Goal: Find specific page/section: Find specific page/section

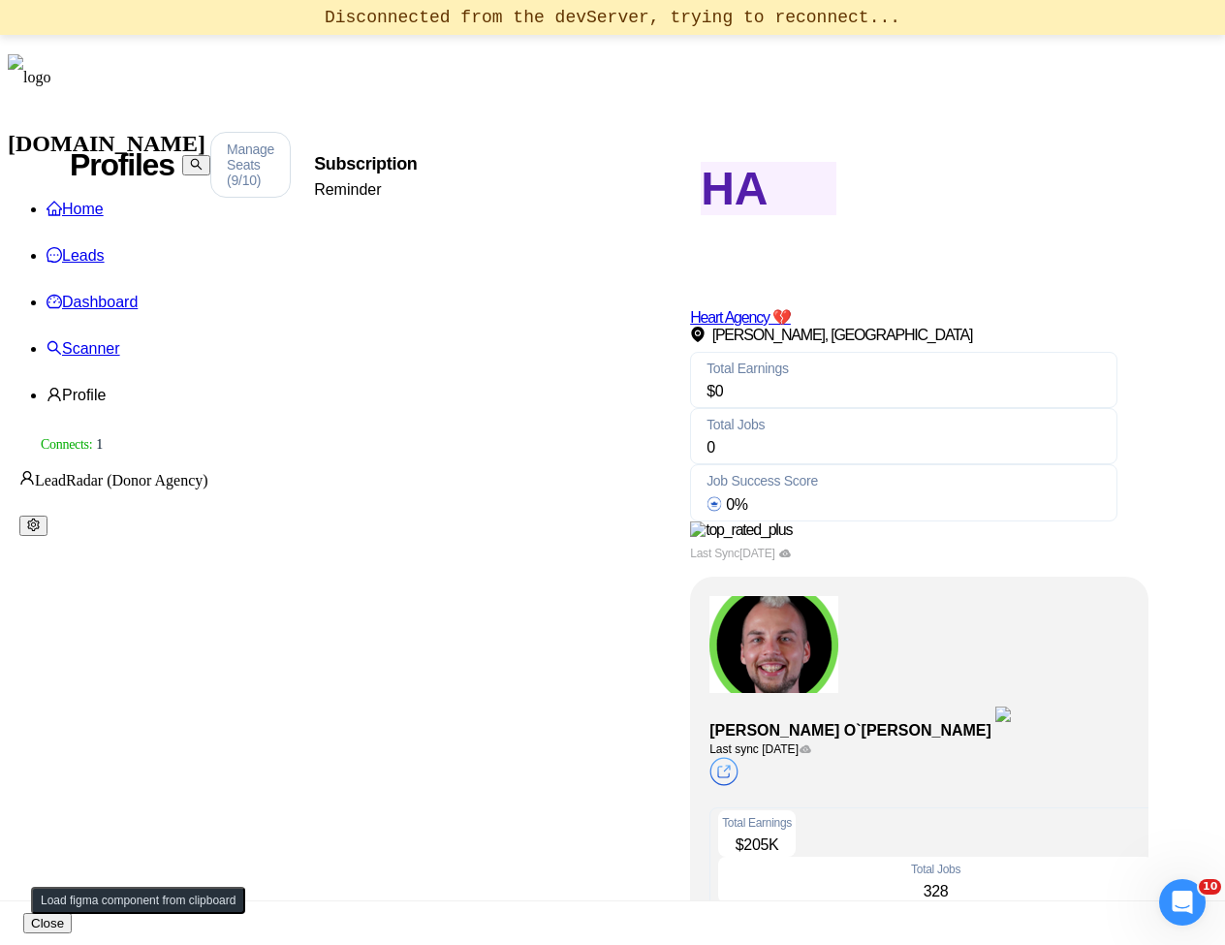
scroll to position [698, 0]
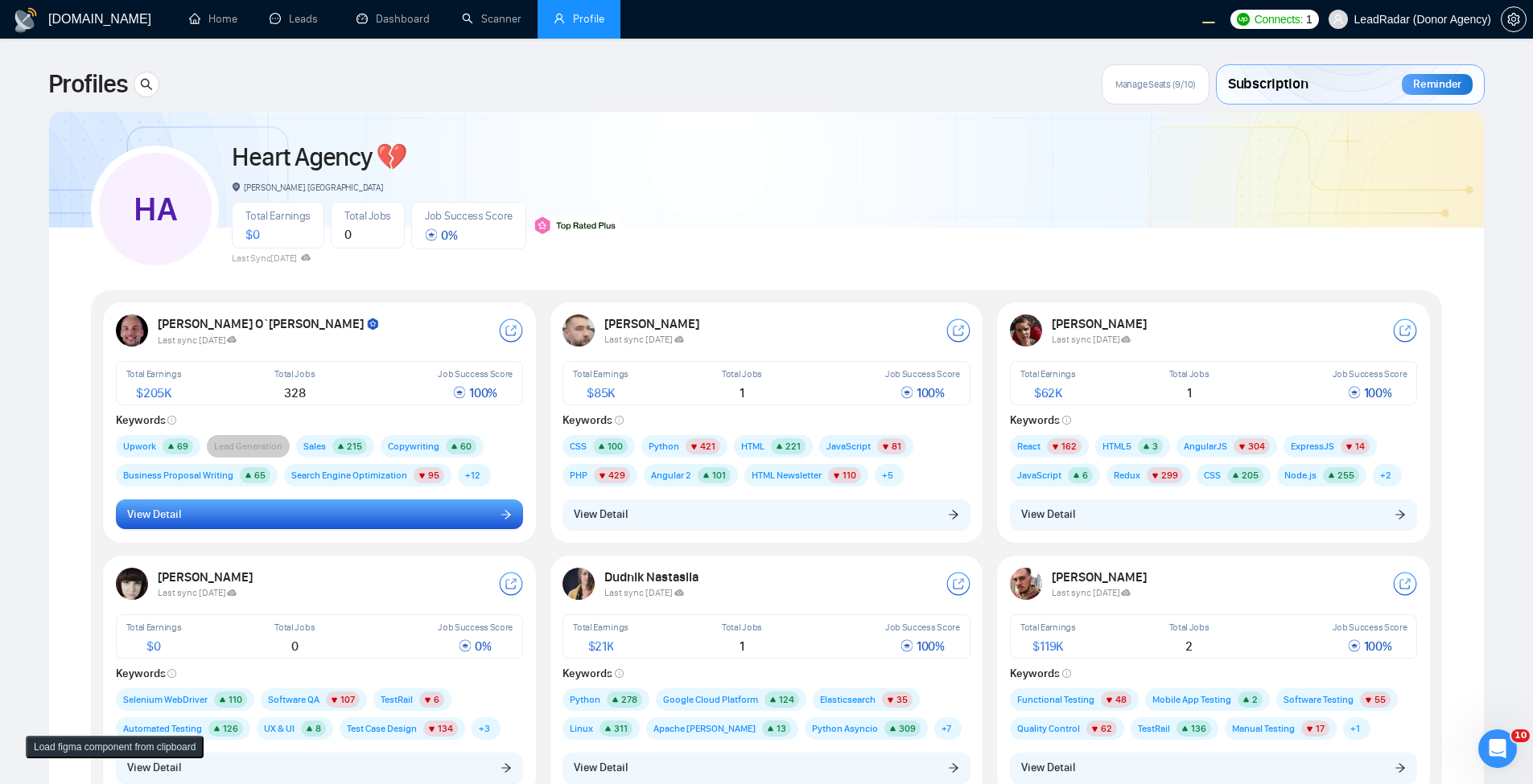
click at [507, 518] on icon "arrow-right" at bounding box center [506, 514] width 10 height 9
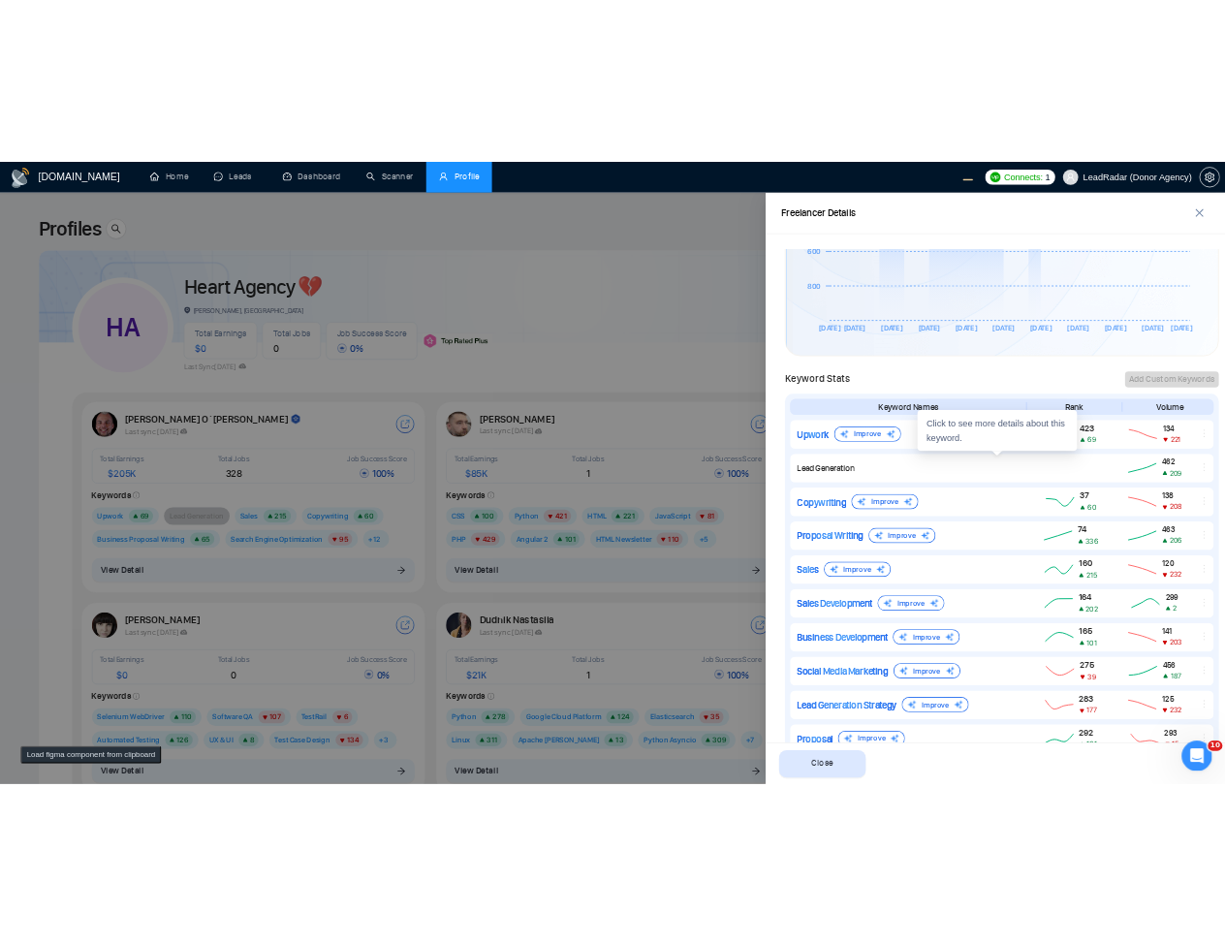
scroll to position [1371, 0]
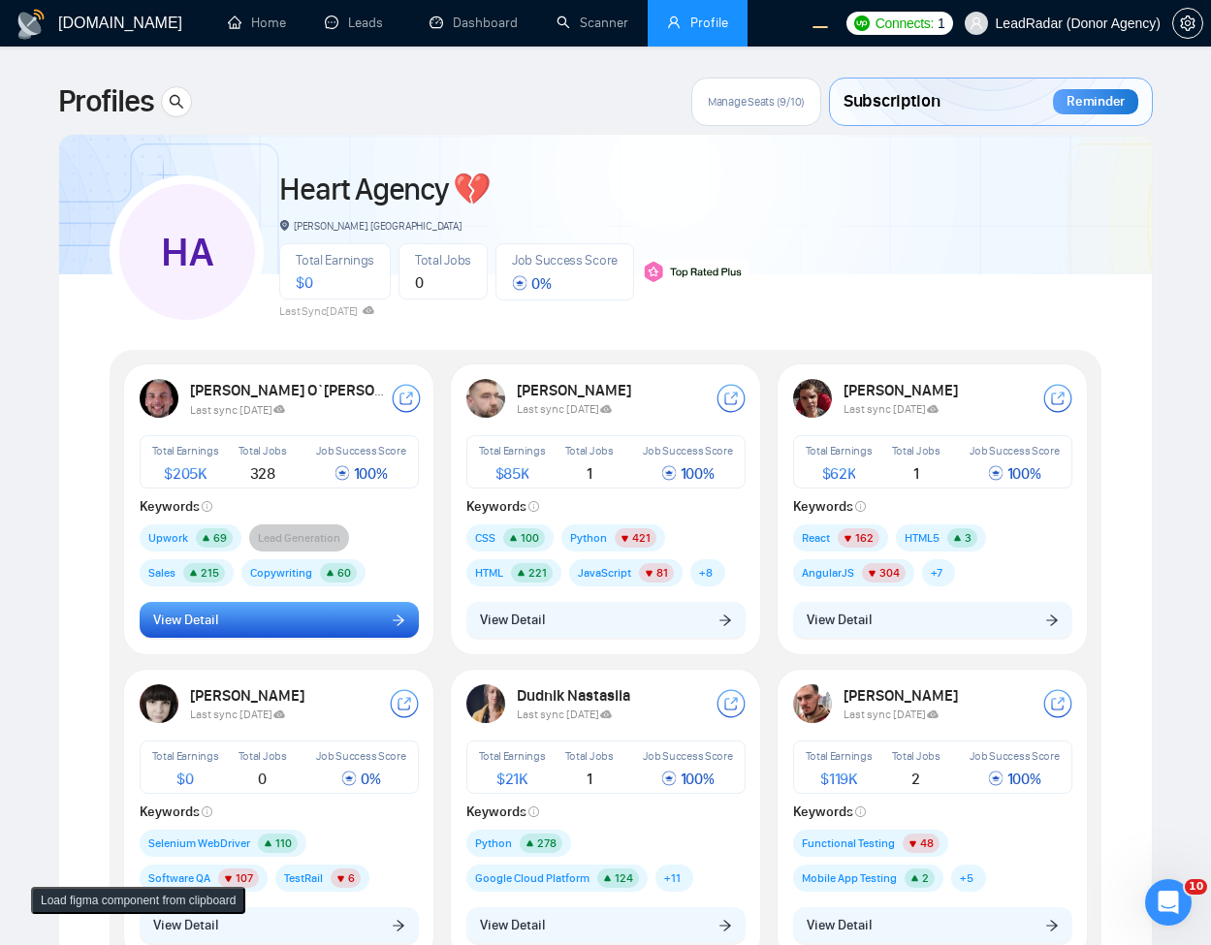
click at [295, 613] on button "View Detail" at bounding box center [279, 620] width 279 height 37
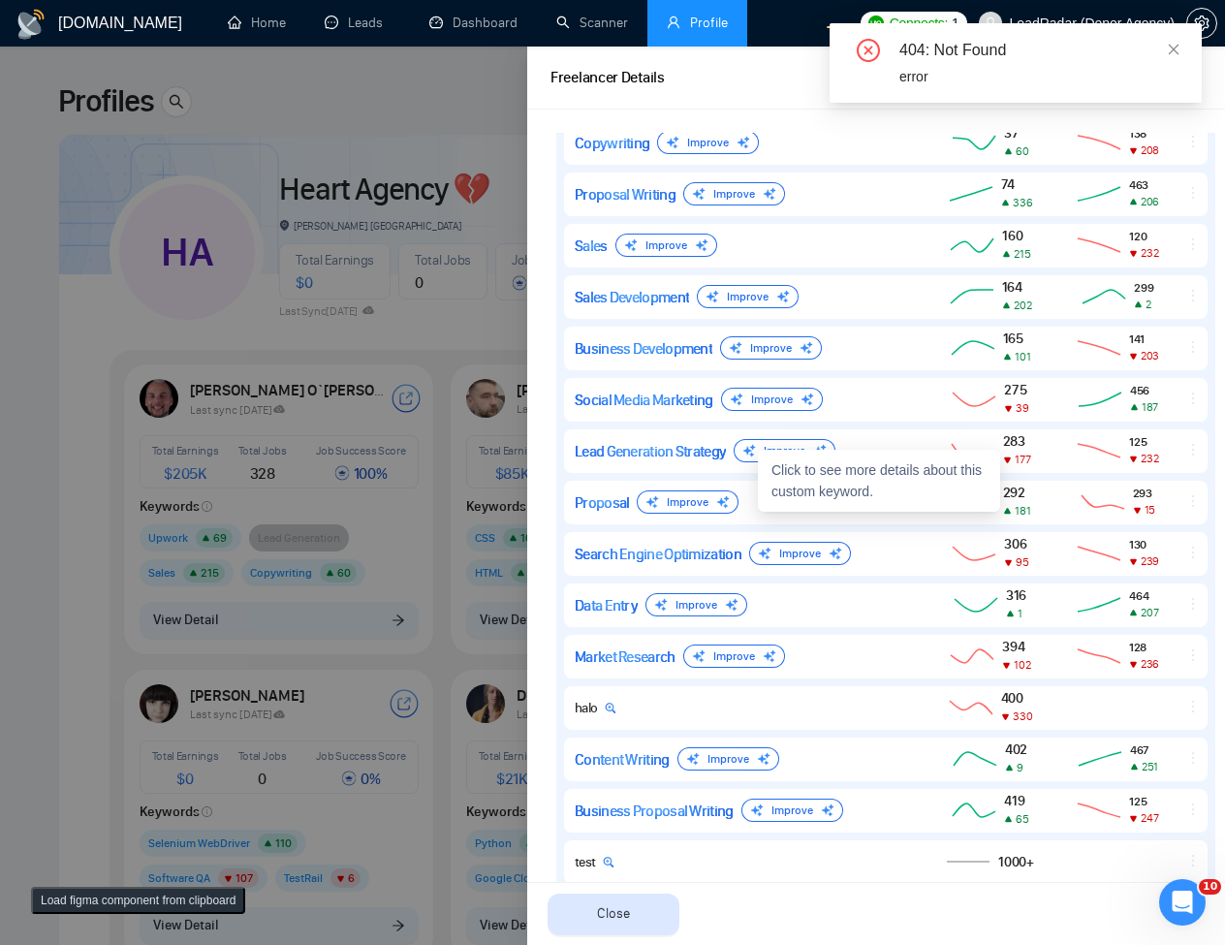
scroll to position [1371, 0]
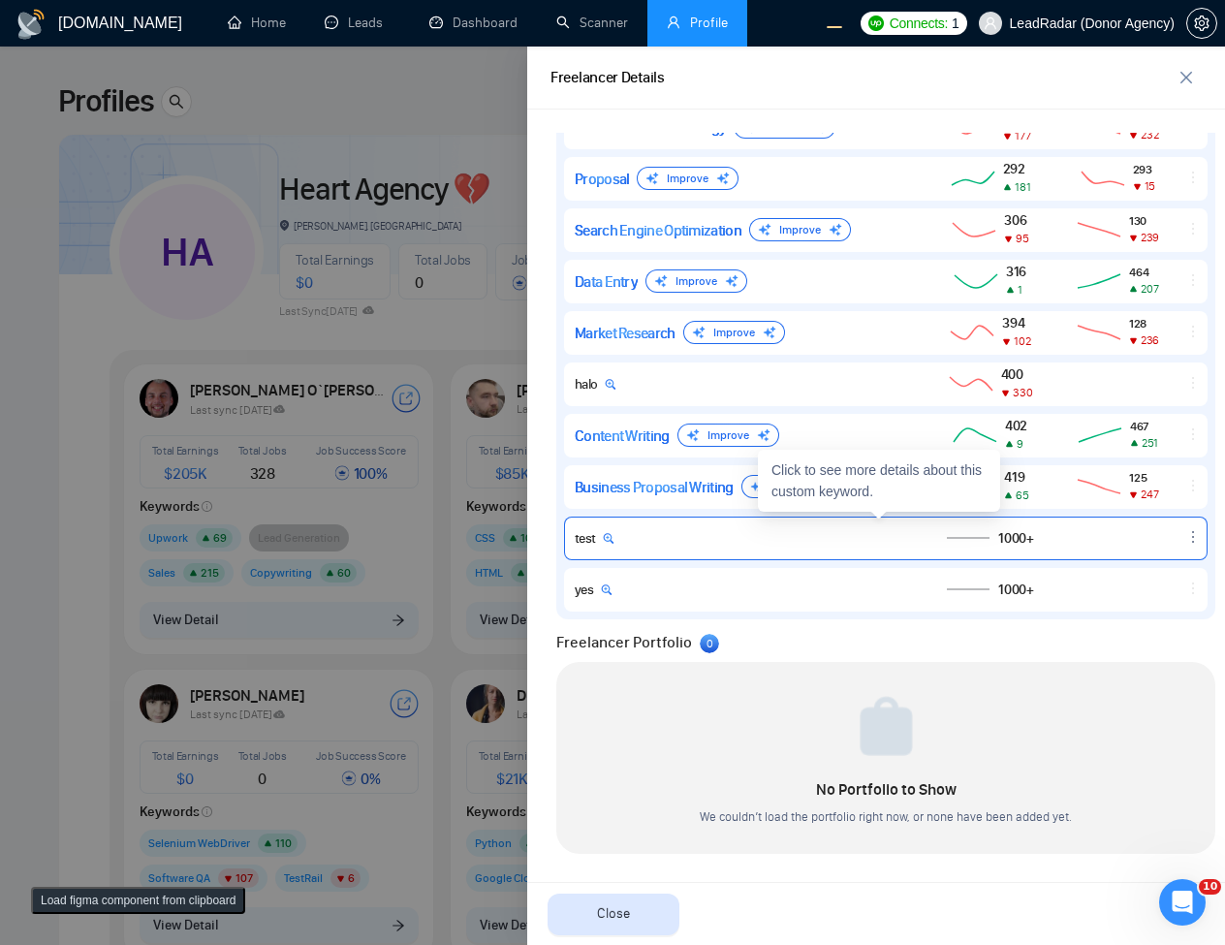
click at [750, 531] on div "test" at bounding box center [742, 538] width 334 height 16
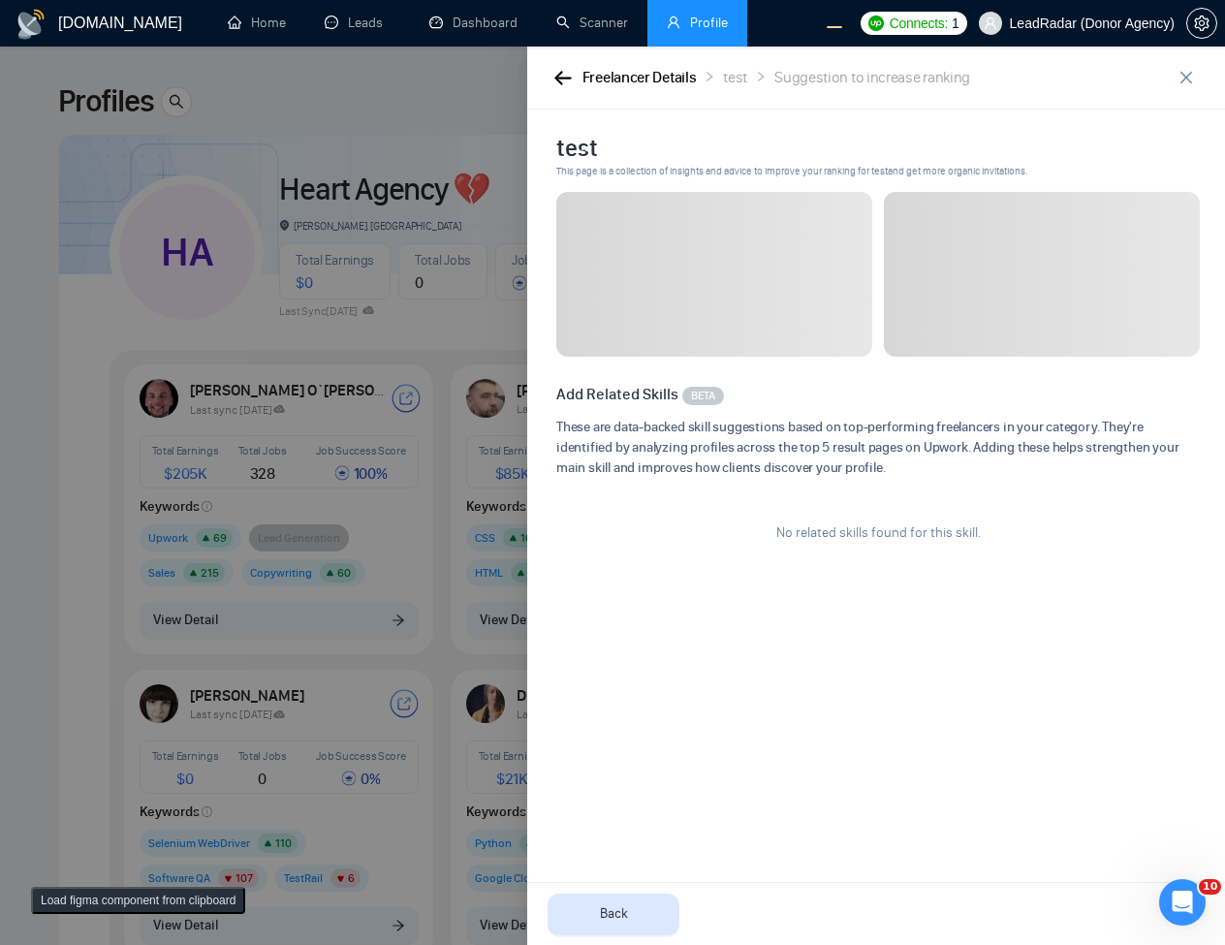
scroll to position [0, 0]
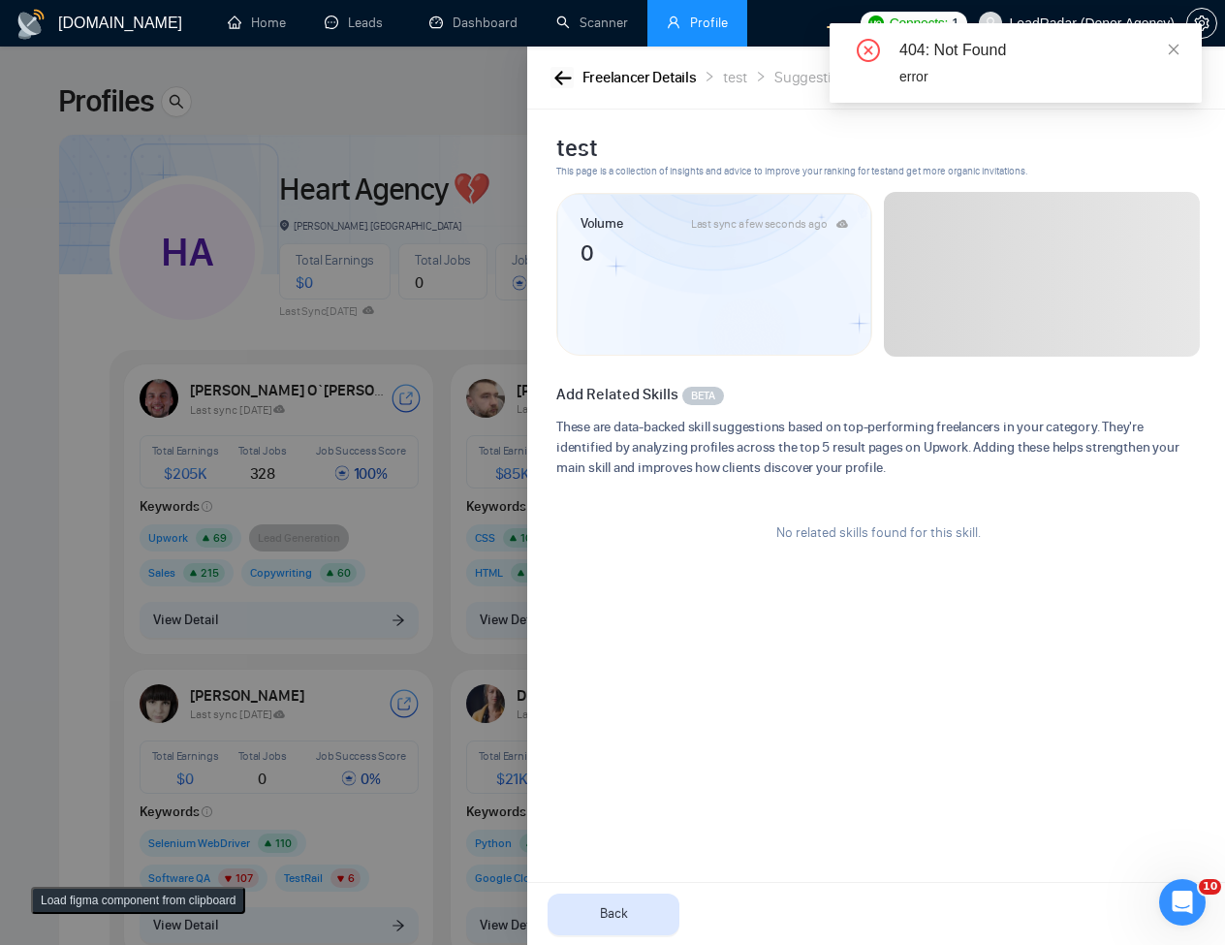
click at [564, 79] on icon "button" at bounding box center [562, 78] width 17 height 15
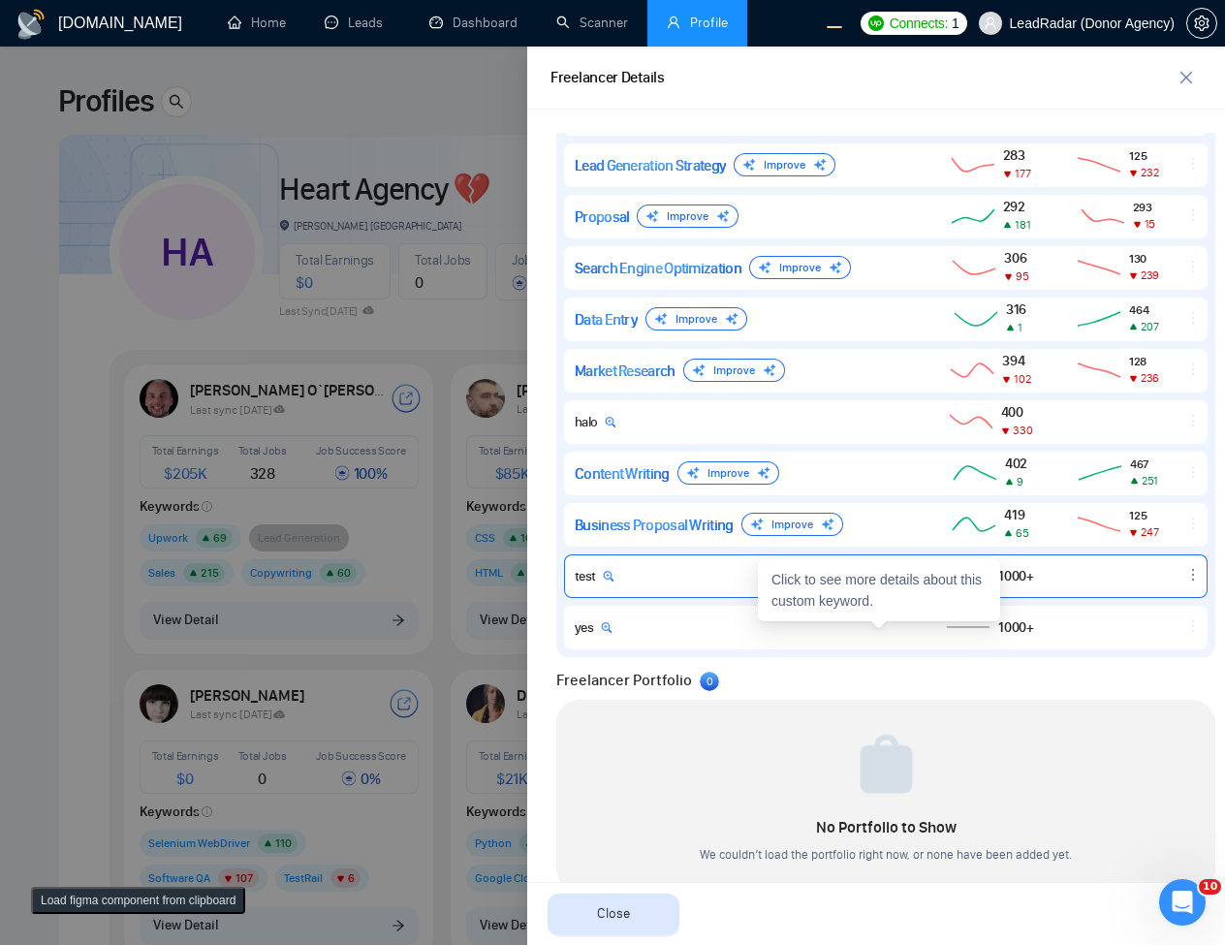
scroll to position [1371, 0]
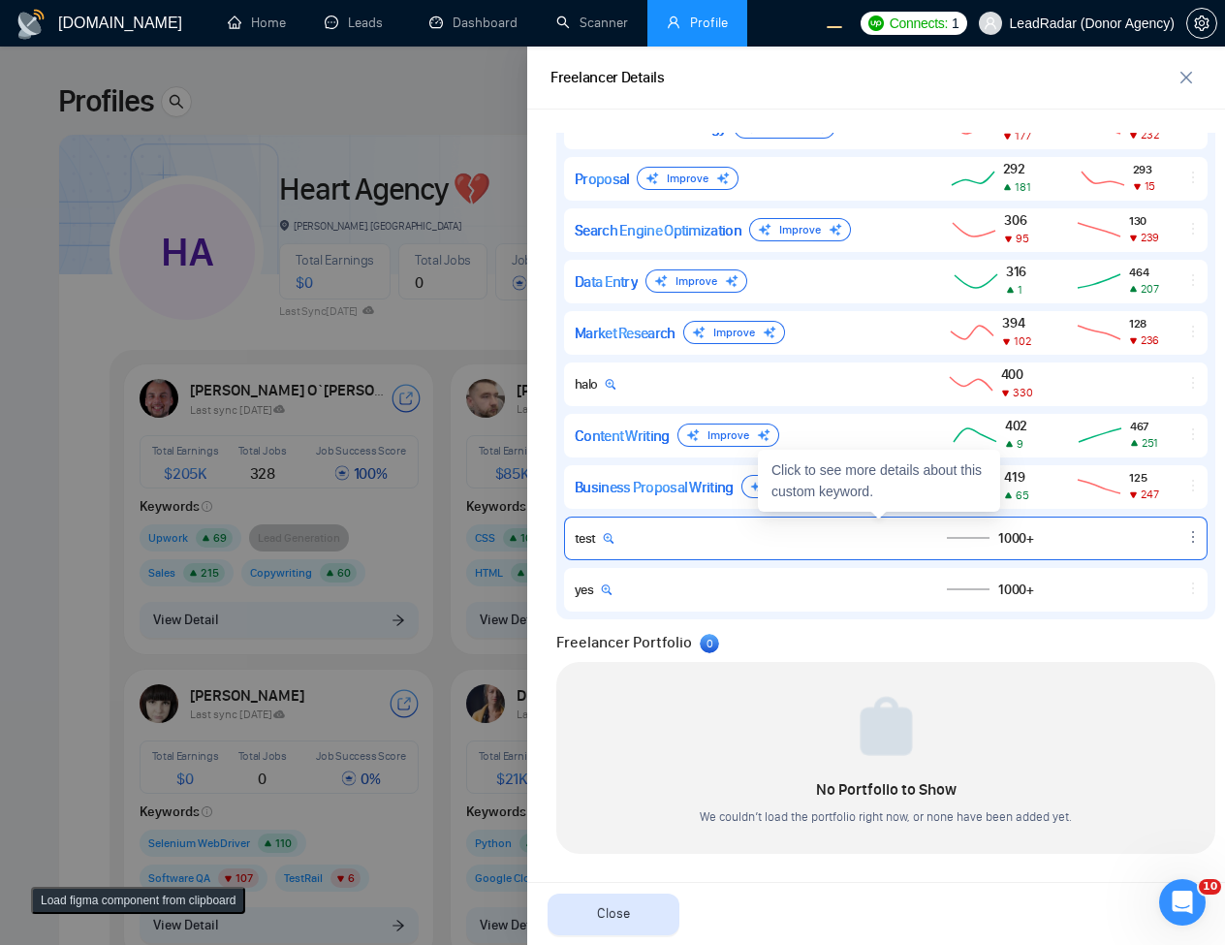
click at [726, 536] on div "test" at bounding box center [742, 538] width 334 height 16
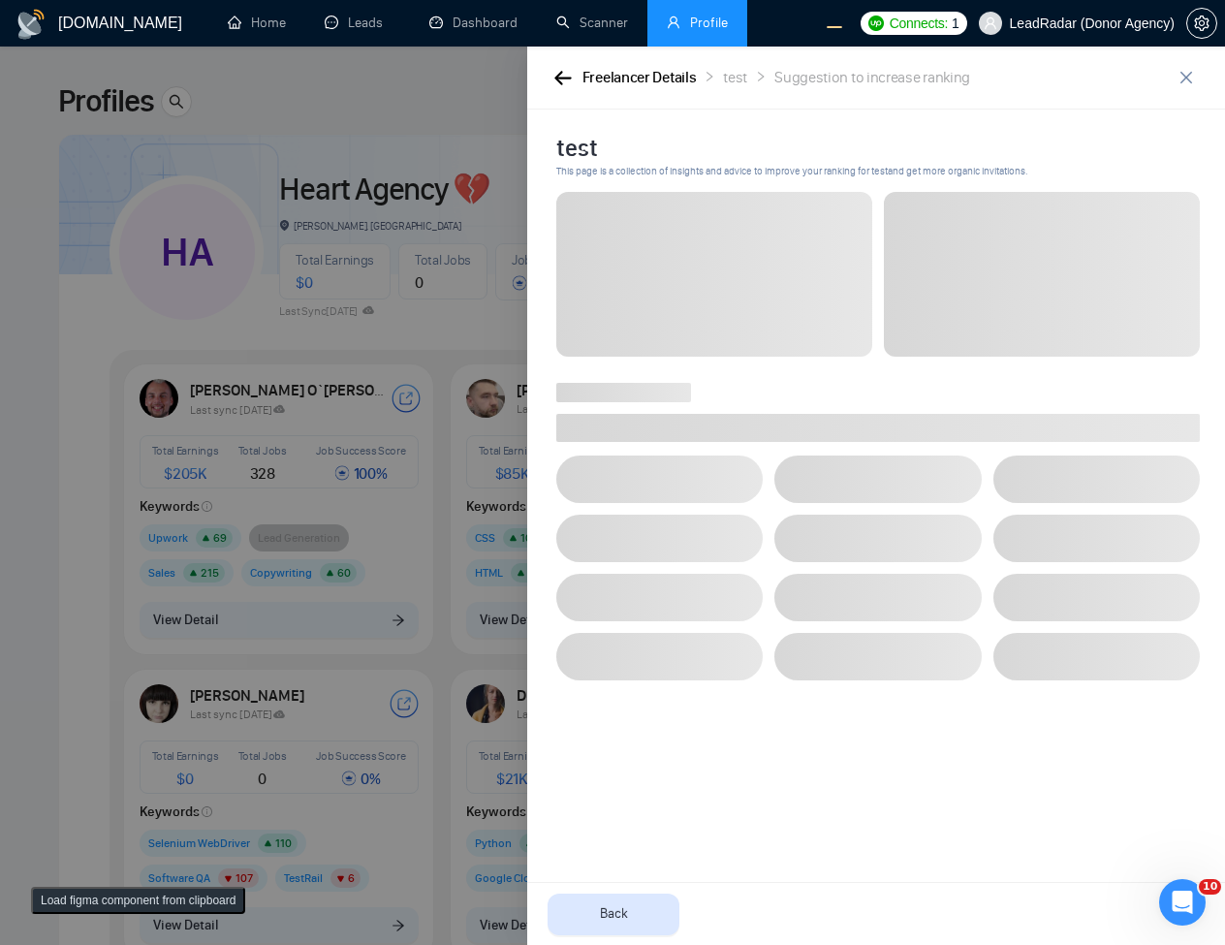
scroll to position [0, 0]
click at [568, 79] on icon "button" at bounding box center [562, 78] width 16 height 14
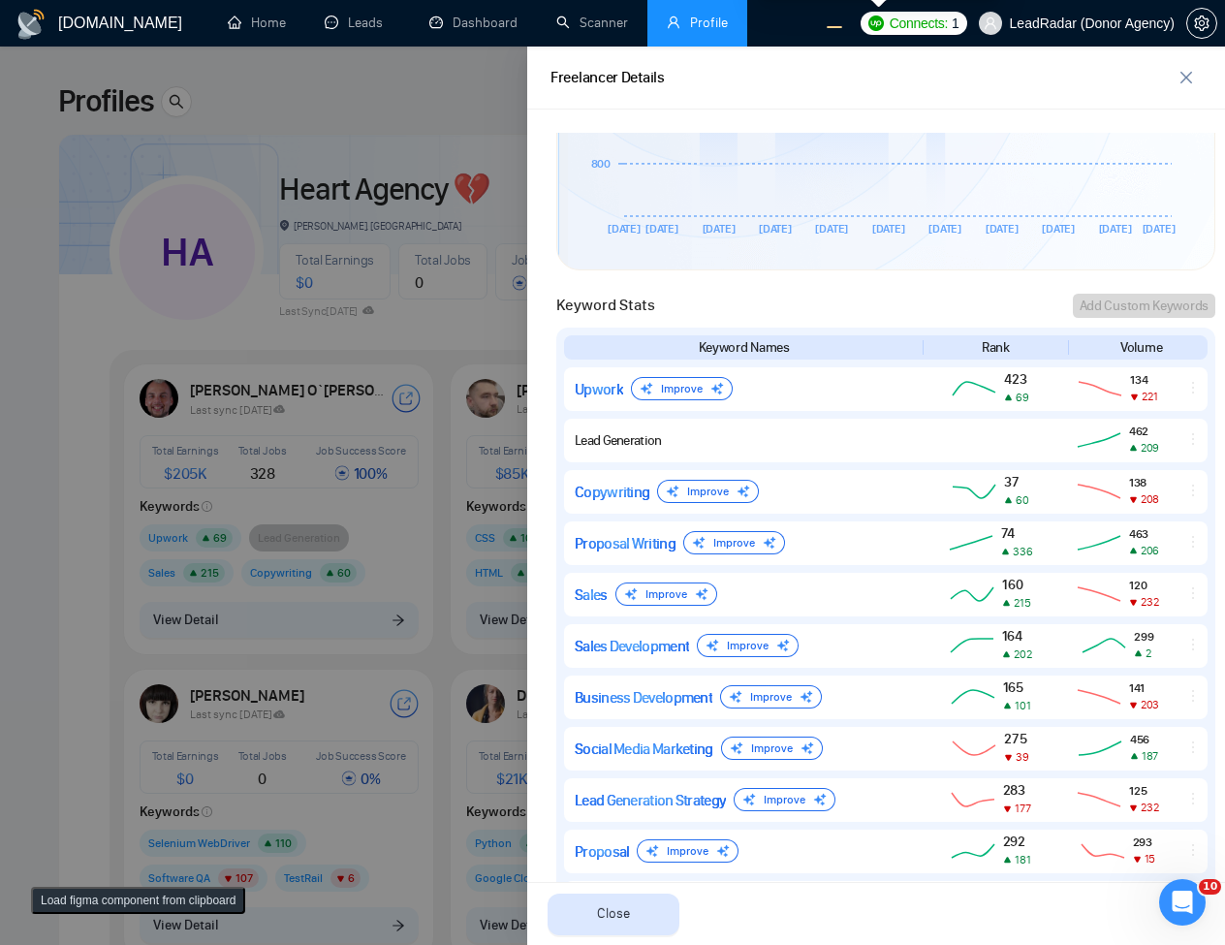
scroll to position [1163, 0]
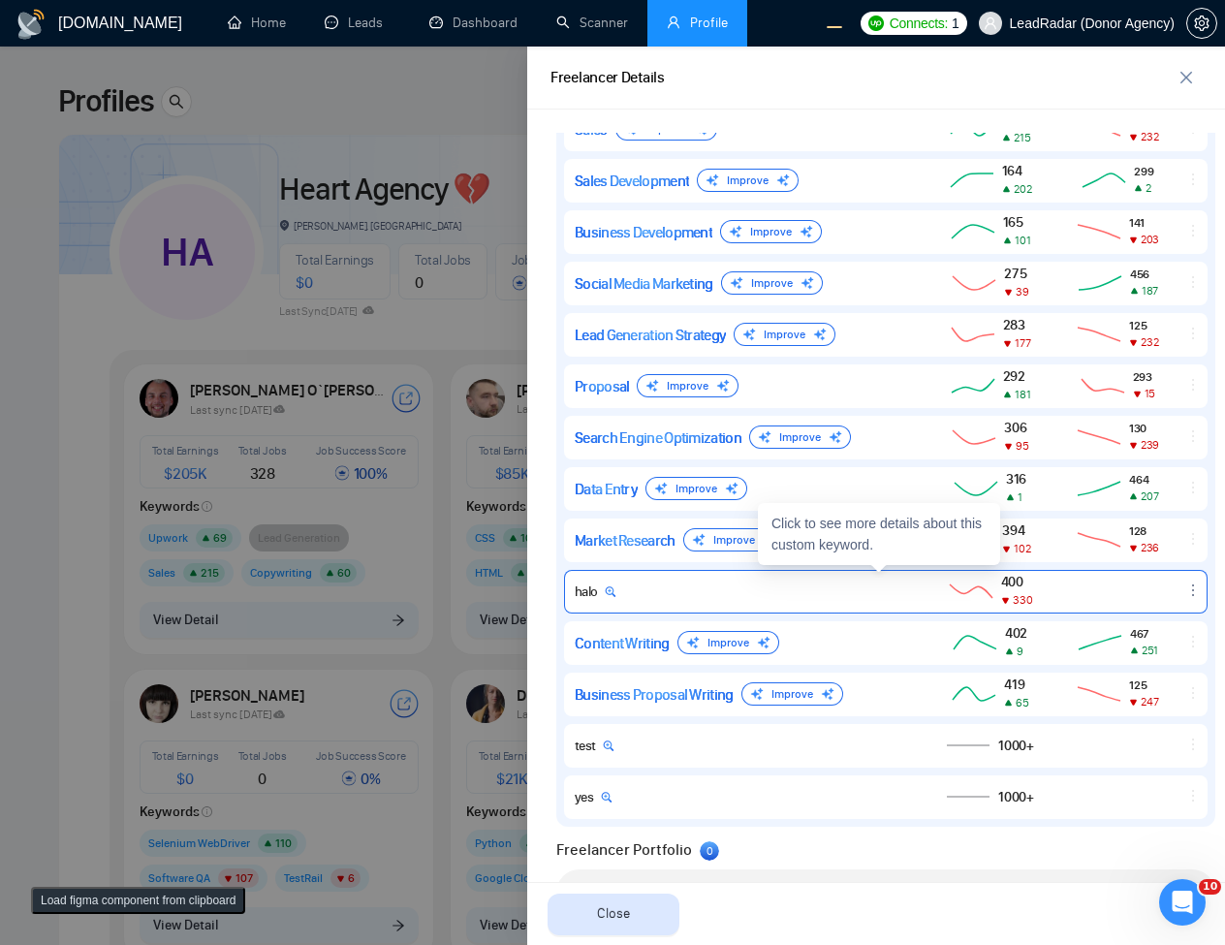
click at [864, 592] on div "halo" at bounding box center [742, 592] width 334 height 16
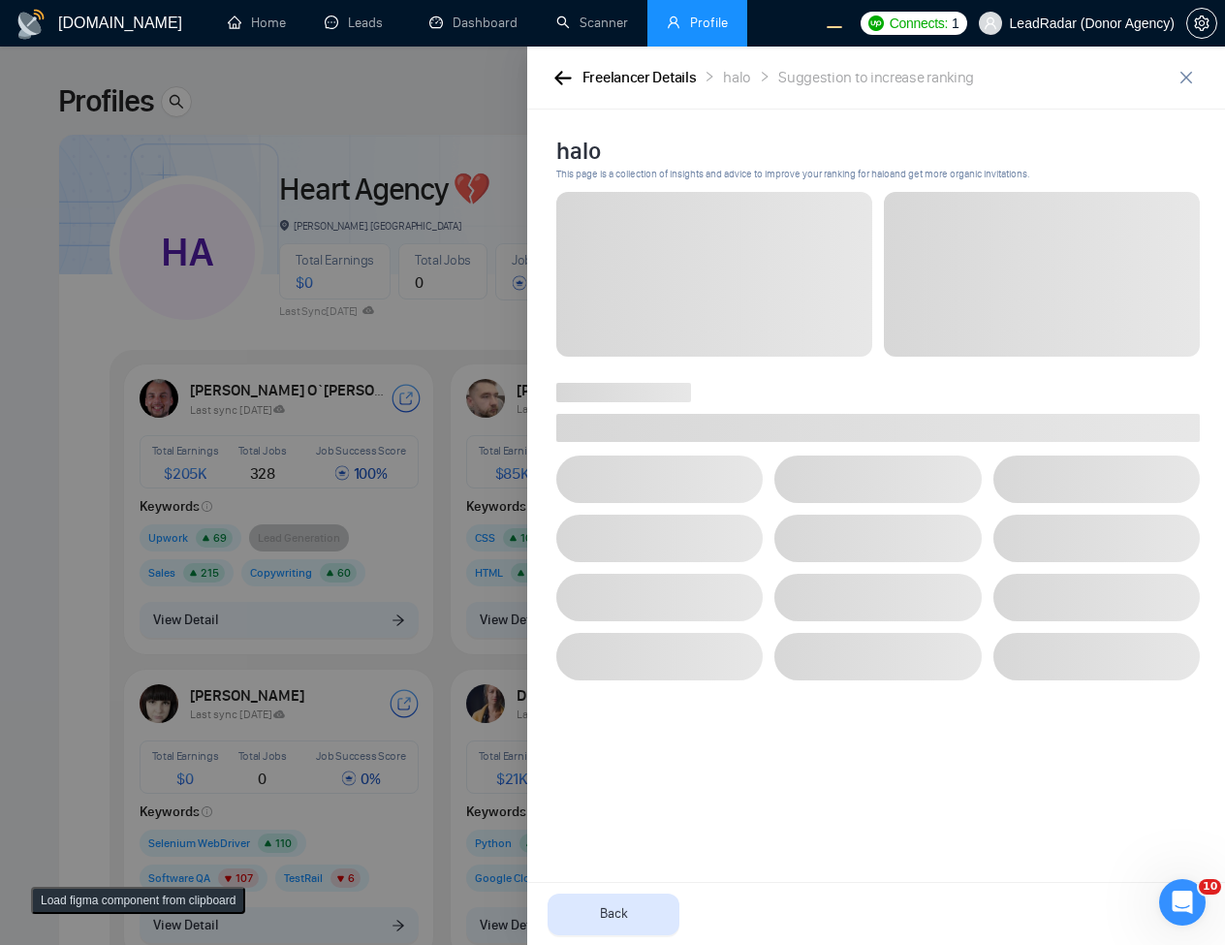
scroll to position [0, 0]
